Goal: Information Seeking & Learning: Learn about a topic

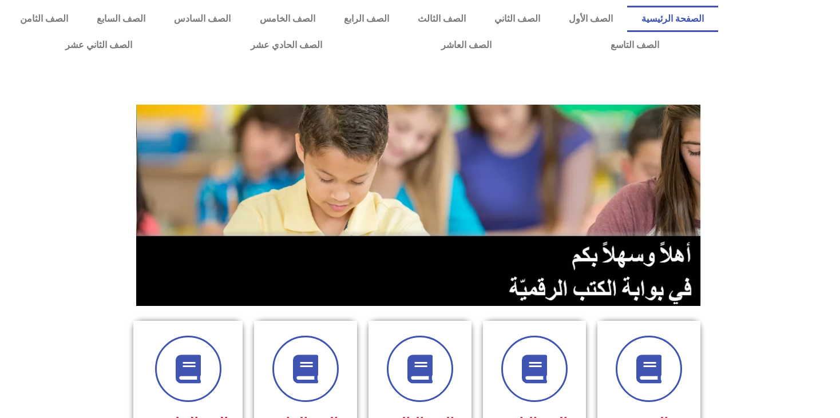
click at [46, 224] on section at bounding box center [420, 205] width 840 height 218
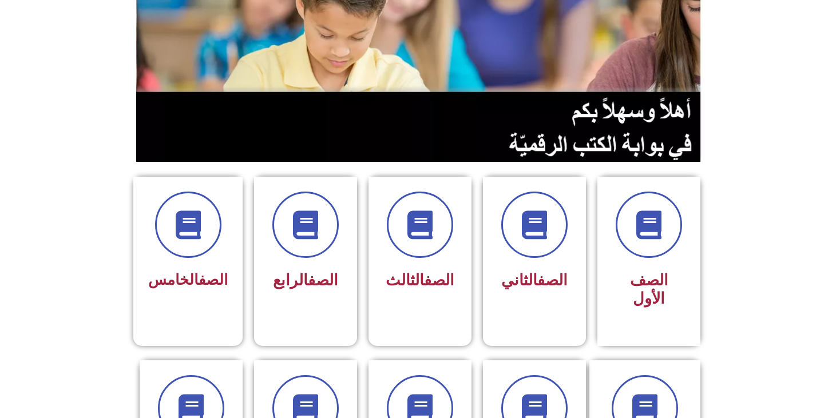
scroll to position [183, 0]
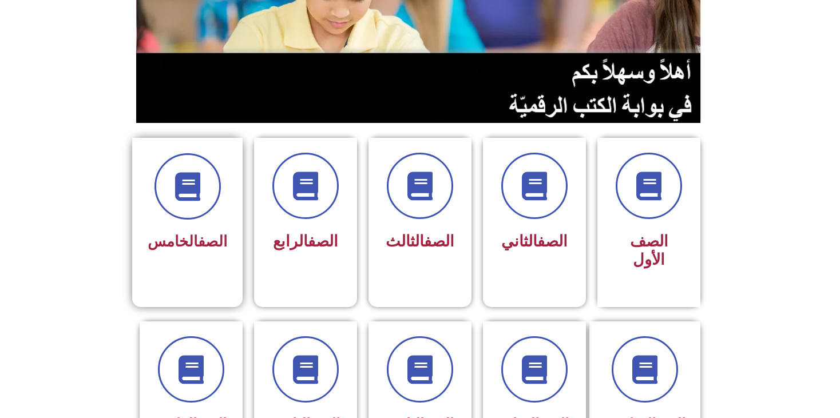
drag, startPoint x: 139, startPoint y: 210, endPoint x: 166, endPoint y: 222, distance: 29.7
click at [166, 222] on div "الصف الخامس" at bounding box center [187, 213] width 110 height 151
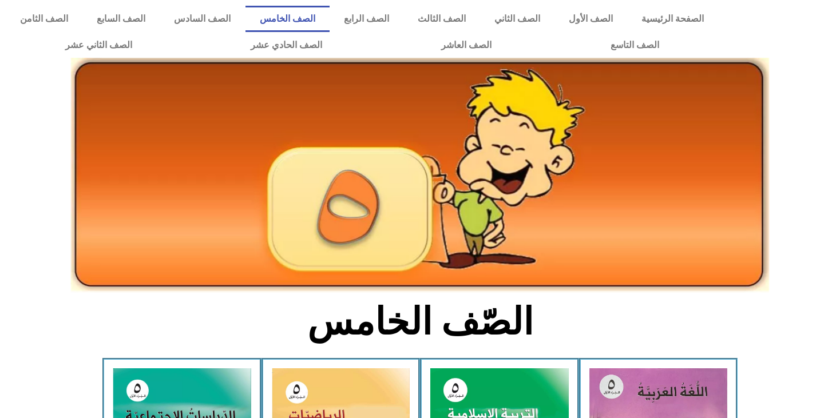
click at [148, 314] on section "الصّف الخامس" at bounding box center [420, 328] width 840 height 59
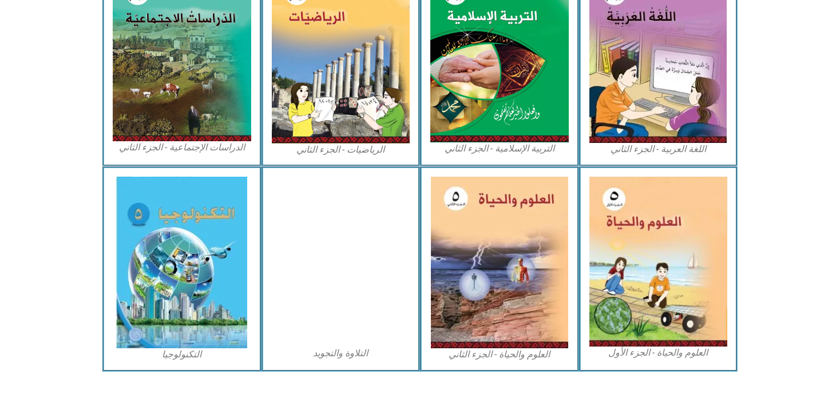
scroll to position [606, 0]
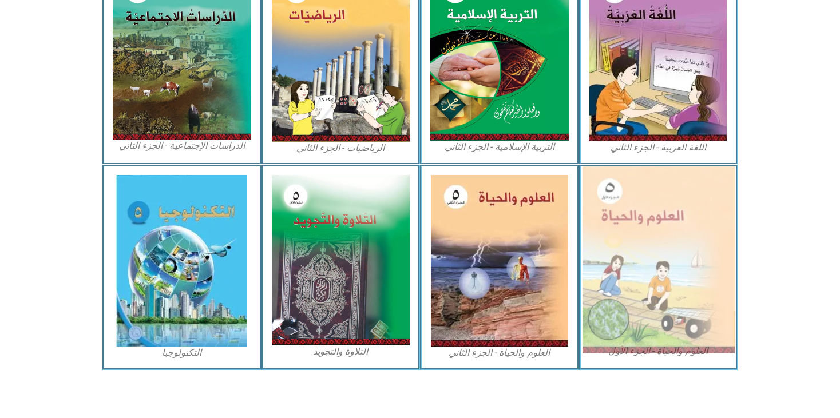
click at [634, 311] on img at bounding box center [658, 259] width 152 height 187
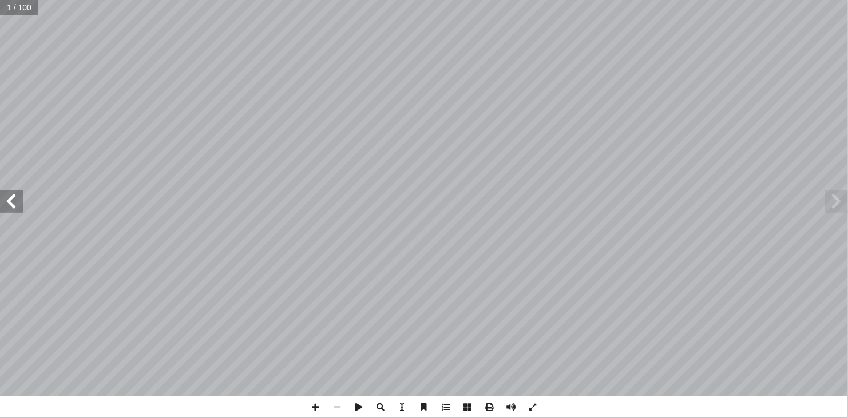
click at [13, 205] on span at bounding box center [11, 201] width 23 height 23
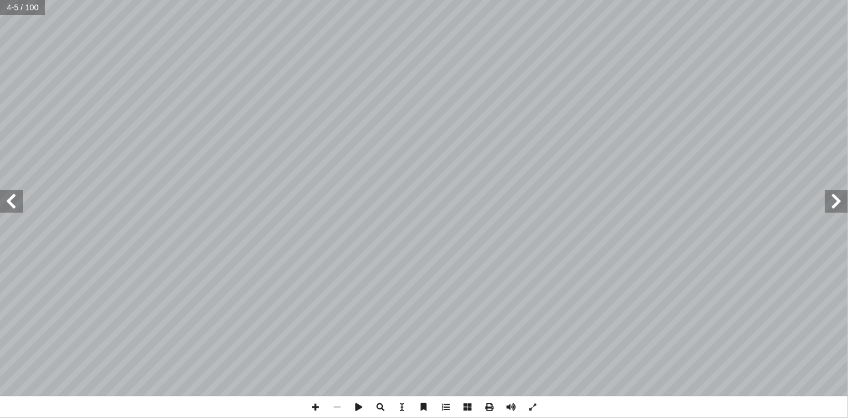
click at [13, 205] on span at bounding box center [11, 201] width 23 height 23
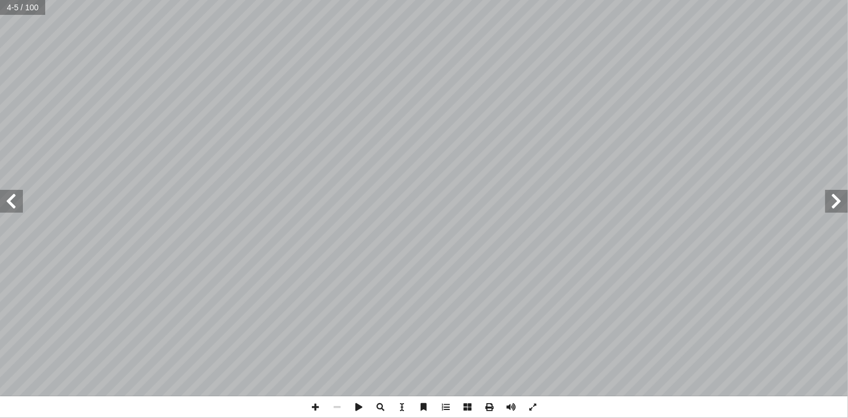
click at [13, 205] on span at bounding box center [11, 201] width 23 height 23
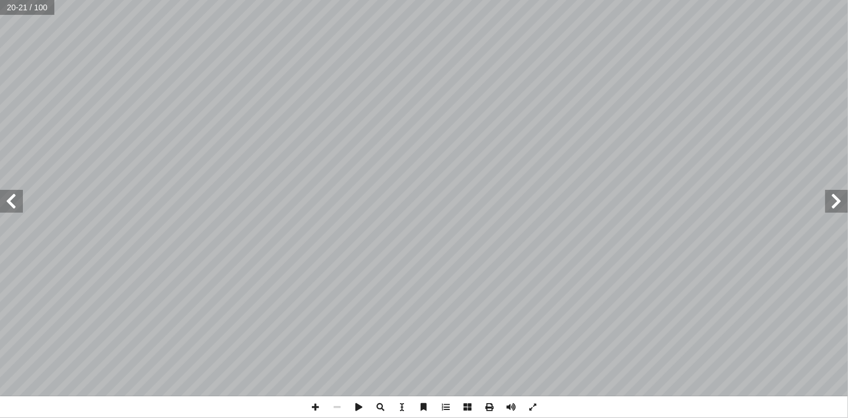
click at [13, 205] on span at bounding box center [11, 201] width 23 height 23
click at [11, 205] on span at bounding box center [11, 201] width 23 height 23
click at [11, 202] on span at bounding box center [11, 201] width 23 height 23
click at [839, 204] on span at bounding box center [836, 201] width 23 height 23
click at [11, 204] on span at bounding box center [11, 201] width 23 height 23
